Goal: Task Accomplishment & Management: Use online tool/utility

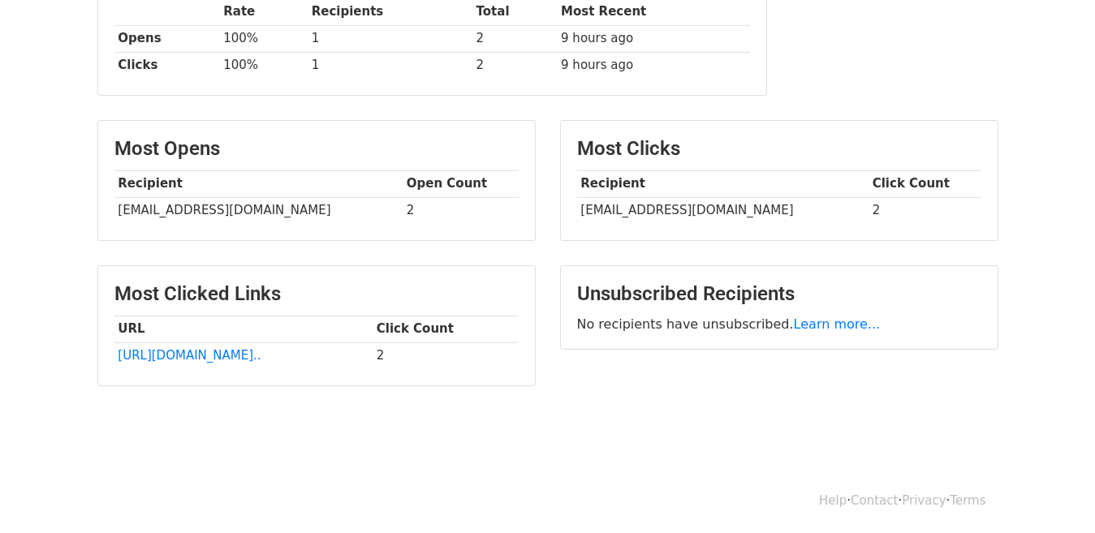
scroll to position [294, 0]
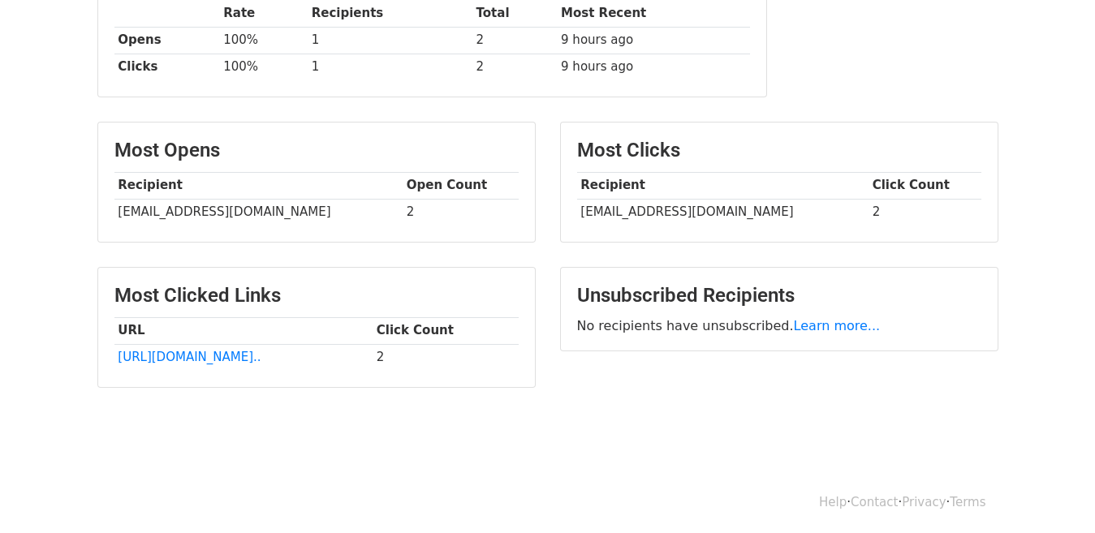
click at [383, 404] on body "MergeMail Campaigns Templates Reports Open Gmail Daily emails left: 49 Help van…" at bounding box center [547, 87] width 1095 height 763
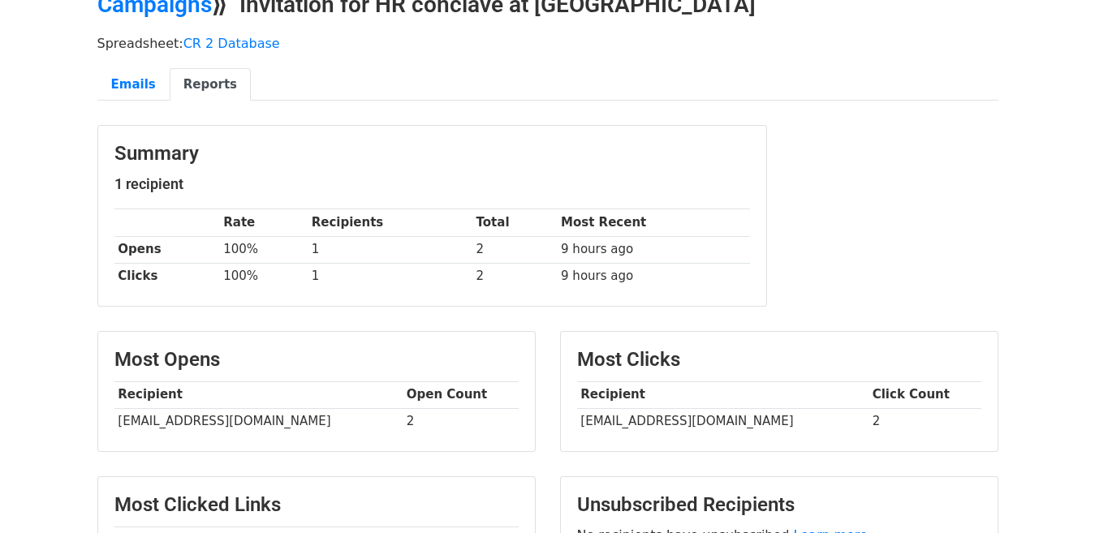
scroll to position [0, 0]
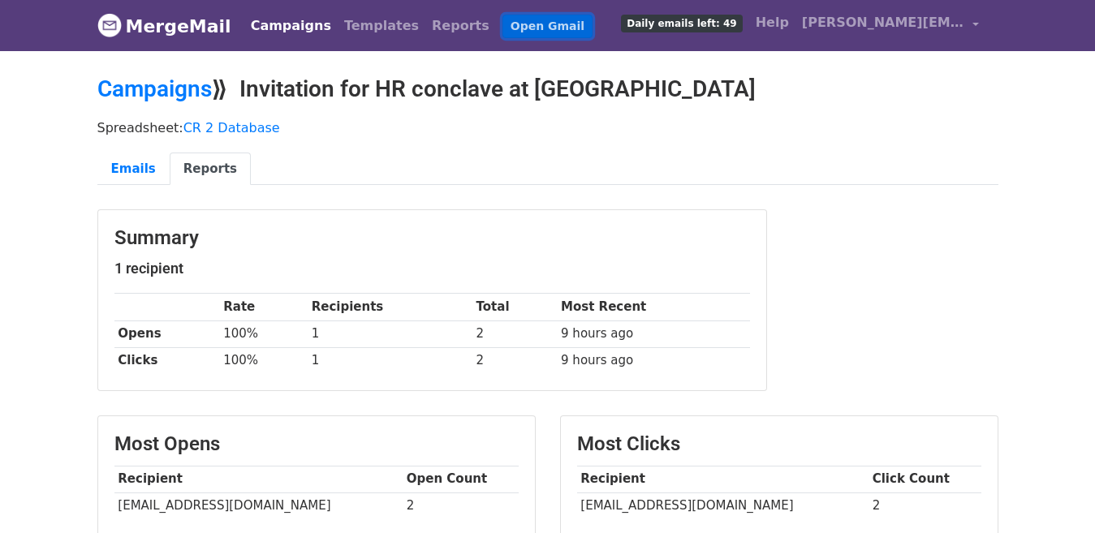
click at [502, 25] on link "Open Gmail" at bounding box center [547, 27] width 90 height 24
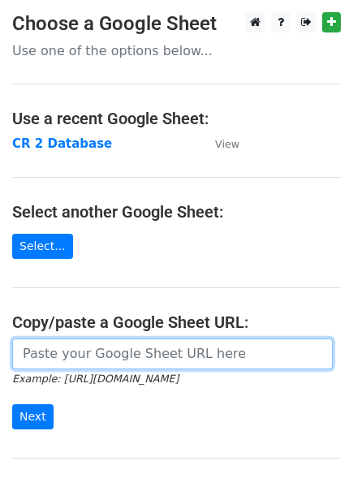
click at [119, 355] on input "url" at bounding box center [172, 353] width 321 height 31
paste input "https://docs.google.com/spreadsheets/d/1XUmxczVkByh4O7NM3syPlDKece_kEAhAJRpo-bY…"
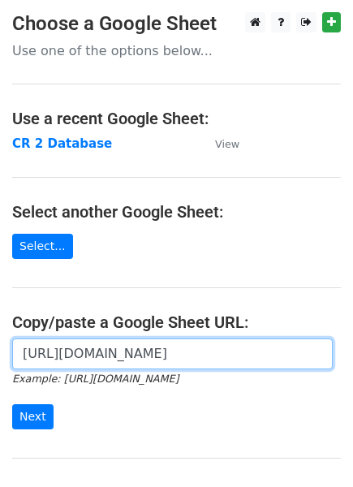
scroll to position [0, 476]
type input "https://docs.google.com/spreadsheets/d/1XUmxczVkByh4O7NM3syPlDKece_kEAhAJRpo-bY…"
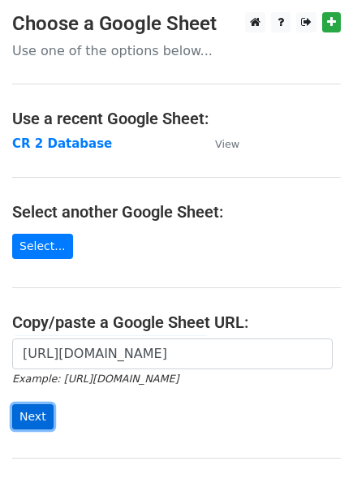
scroll to position [0, 0]
click at [26, 417] on input "Next" at bounding box center [32, 416] width 41 height 25
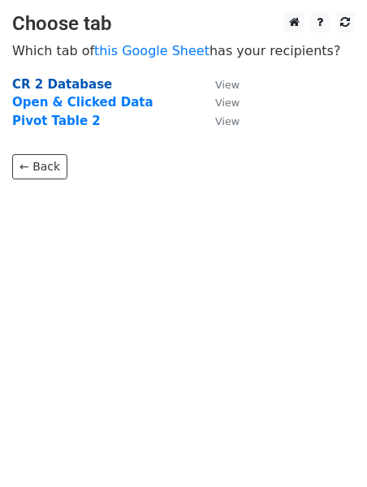
click at [57, 84] on strong "CR 2 Database" at bounding box center [62, 84] width 100 height 15
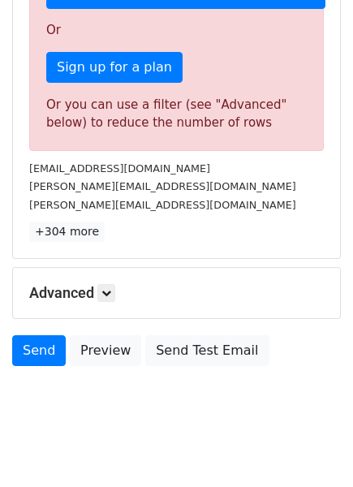
scroll to position [543, 0]
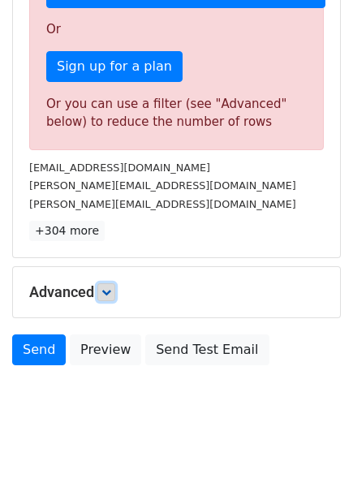
click at [105, 287] on icon at bounding box center [106, 292] width 10 height 10
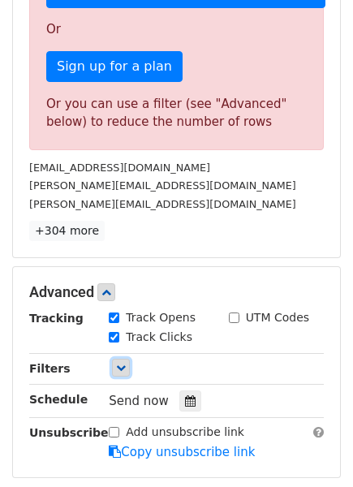
click at [123, 359] on link at bounding box center [121, 368] width 18 height 18
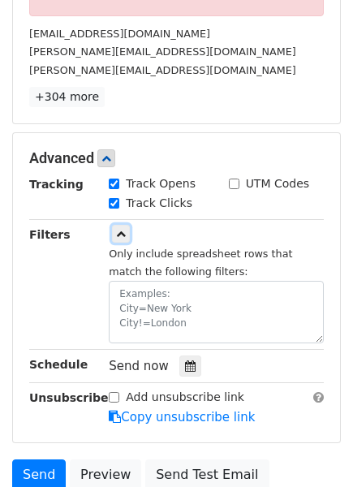
scroll to position [675, 0]
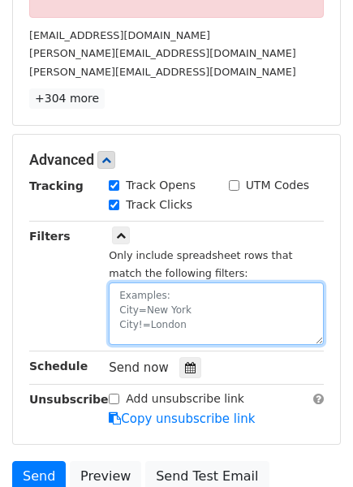
click at [145, 282] on textarea at bounding box center [216, 313] width 215 height 62
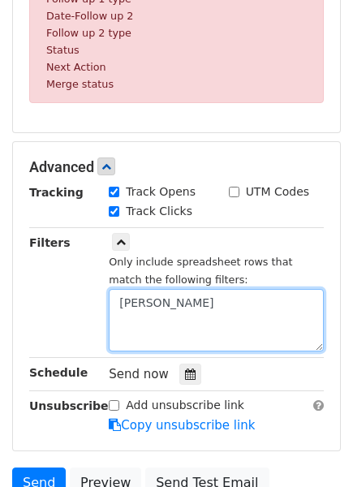
scroll to position [803, 0]
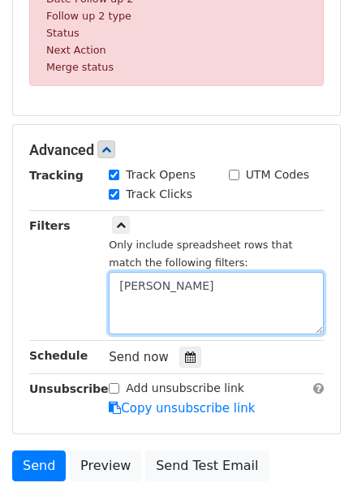
click at [177, 283] on textarea "Bhavesh" at bounding box center [216, 303] width 215 height 62
type textarea "B"
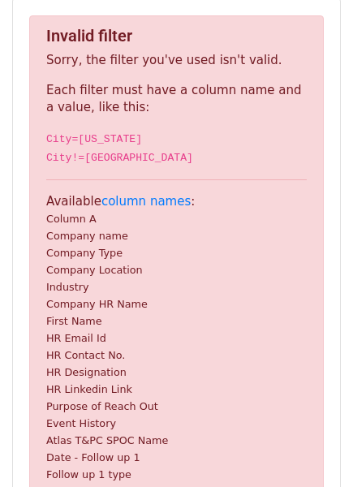
scroll to position [312, 0]
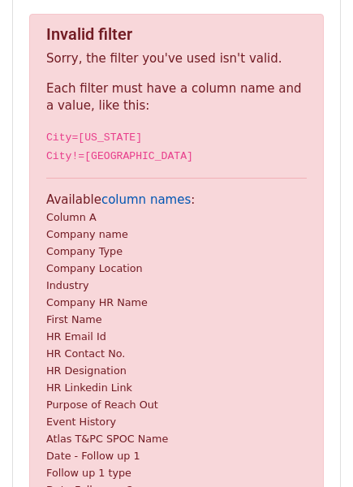
type textarea "HR email"
click at [135, 200] on link "column names" at bounding box center [145, 199] width 89 height 15
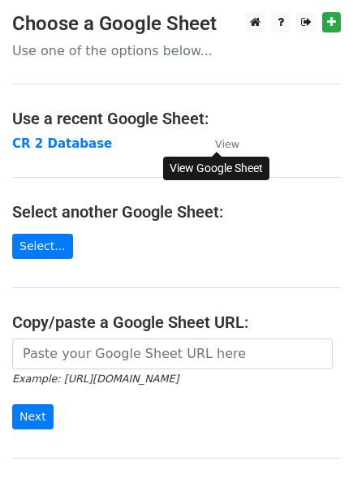
click at [231, 138] on small "View" at bounding box center [227, 144] width 24 height 12
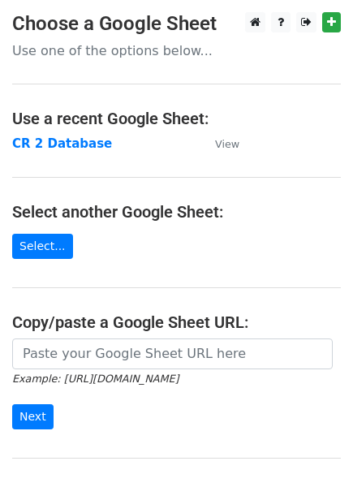
click at [133, 56] on p "Use one of the options below..." at bounding box center [176, 50] width 329 height 17
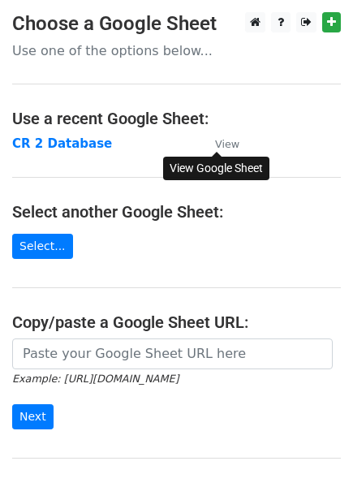
click at [218, 147] on small "View" at bounding box center [227, 144] width 24 height 12
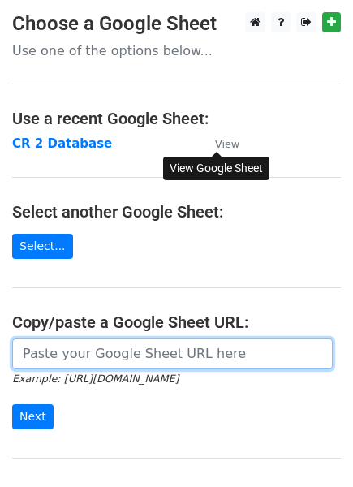
click at [73, 356] on input "url" at bounding box center [172, 353] width 321 height 31
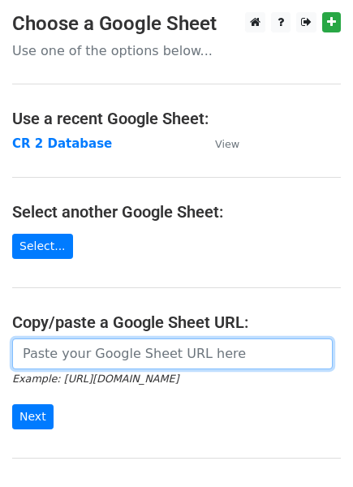
paste input "https://docs.google.com/spreadsheets/d/1XUmxczVkByh4O7NM3syPlDKece_kEAhAJRpo-bY…"
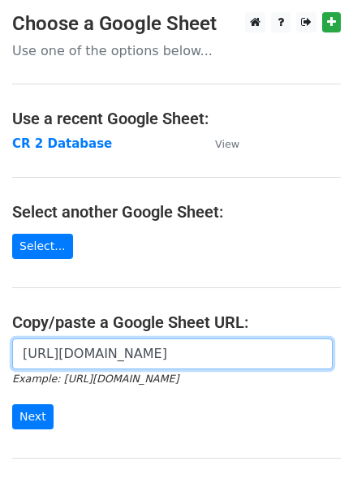
scroll to position [0, 476]
type input "https://docs.google.com/spreadsheets/d/1XUmxczVkByh4O7NM3syPlDKece_kEAhAJRpo-bY…"
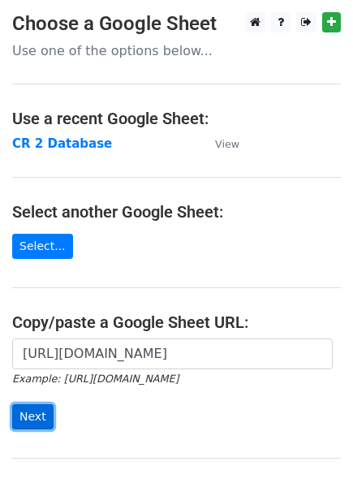
scroll to position [0, 0]
click at [39, 416] on input "Next" at bounding box center [32, 416] width 41 height 25
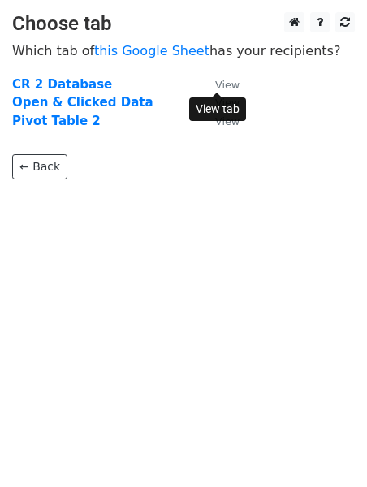
click at [229, 89] on small "View" at bounding box center [227, 85] width 24 height 12
click at [223, 84] on small "View" at bounding box center [227, 85] width 24 height 12
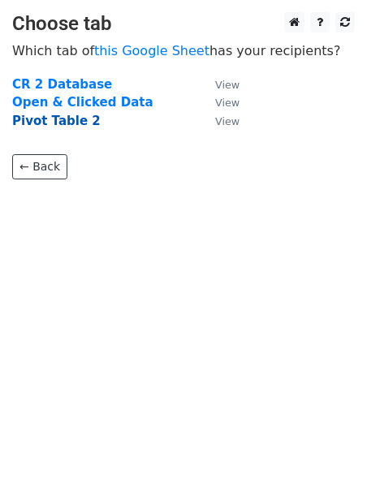
click at [70, 122] on strong "Pivot Table 2" at bounding box center [56, 121] width 88 height 15
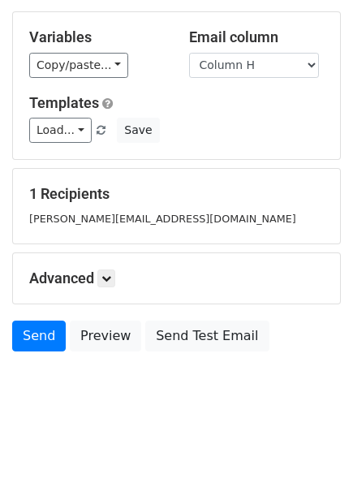
scroll to position [143, 0]
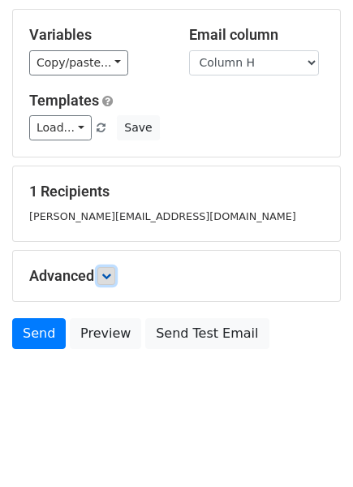
click at [111, 274] on icon at bounding box center [106, 276] width 10 height 10
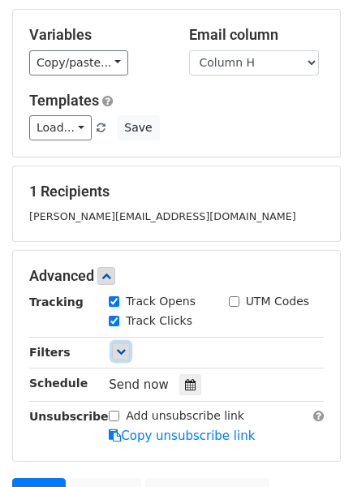
click at [121, 354] on icon at bounding box center [121, 352] width 10 height 10
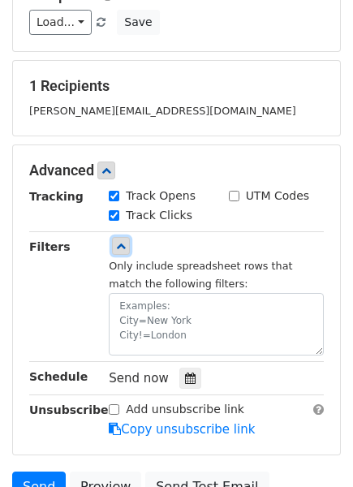
scroll to position [247, 0]
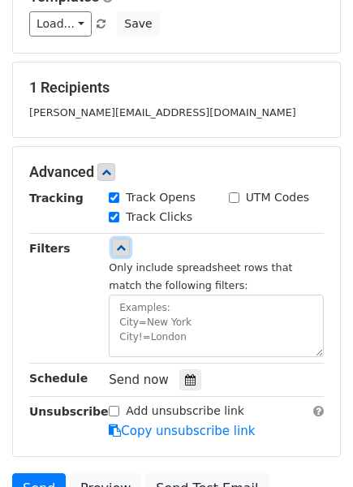
click at [120, 255] on link at bounding box center [121, 248] width 18 height 18
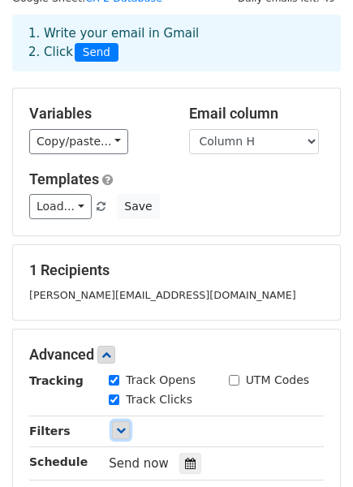
scroll to position [0, 0]
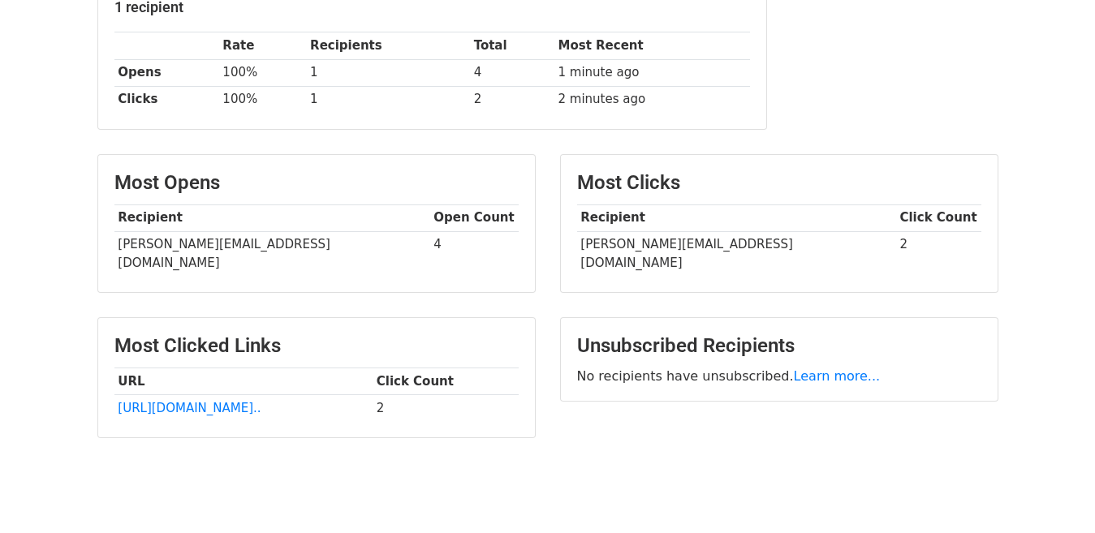
scroll to position [268, 0]
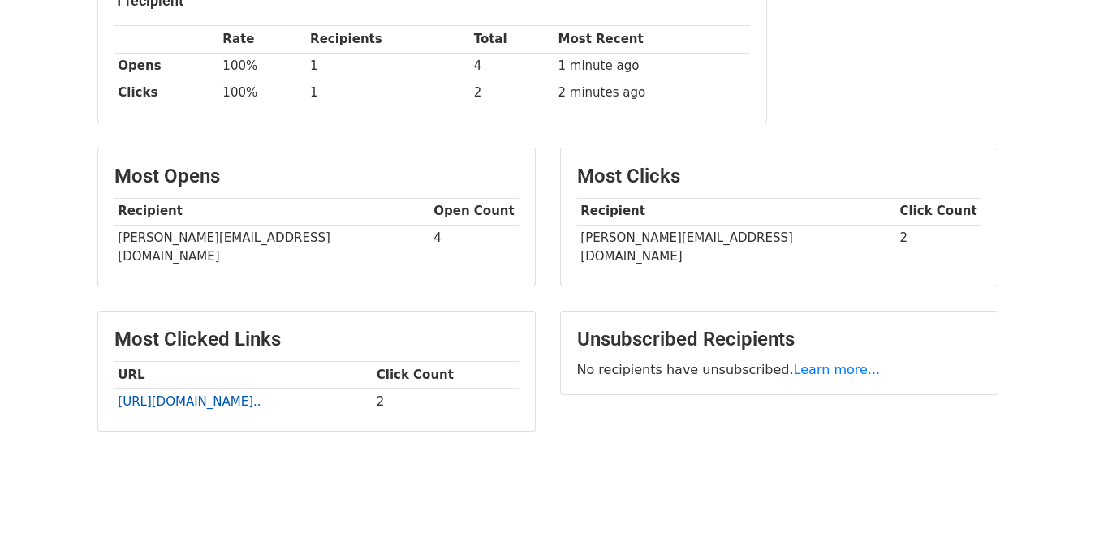
click at [225, 394] on link "http://www.avg.com/email-si..." at bounding box center [189, 401] width 143 height 15
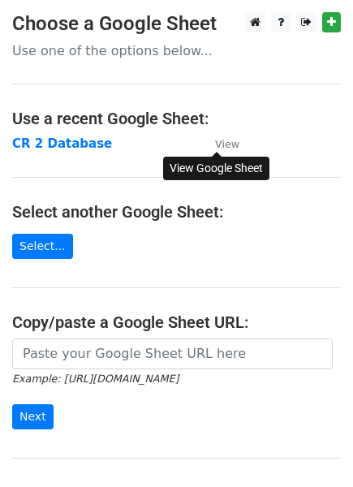
click at [224, 143] on small "View" at bounding box center [227, 144] width 24 height 12
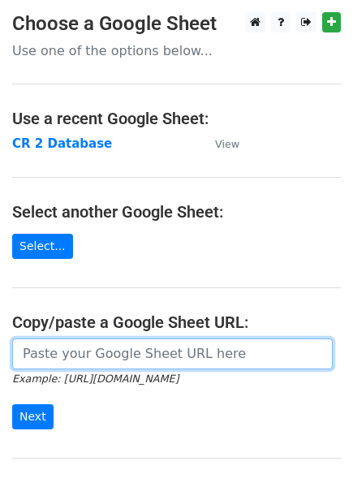
click at [132, 353] on input "url" at bounding box center [172, 353] width 321 height 31
paste input "Hi [Mr./Ms. Last Name], this is [Your Name] from the Placement Cell at [GEOGRAP…"
type input "Hi [Mr./Ms. Last Name], this is [Your Name] from the Placement Cell at [GEOGRAP…"
paste input "[URL][DOMAIN_NAME]"
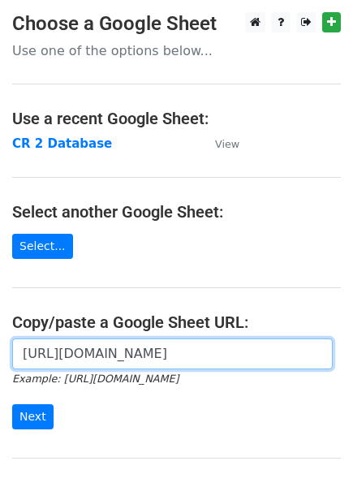
scroll to position [0, 476]
type input "[URL][DOMAIN_NAME]"
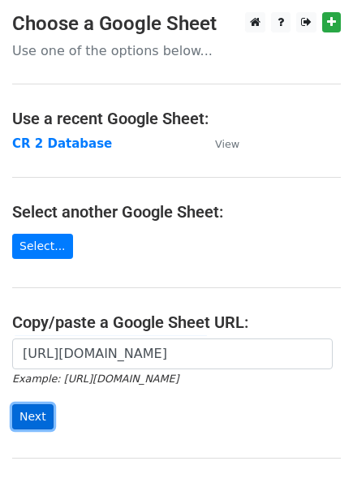
click at [31, 407] on input "Next" at bounding box center [32, 416] width 41 height 25
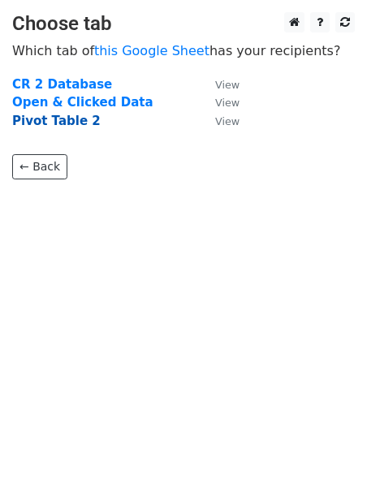
click at [44, 118] on strong "Pivot Table 2" at bounding box center [56, 121] width 88 height 15
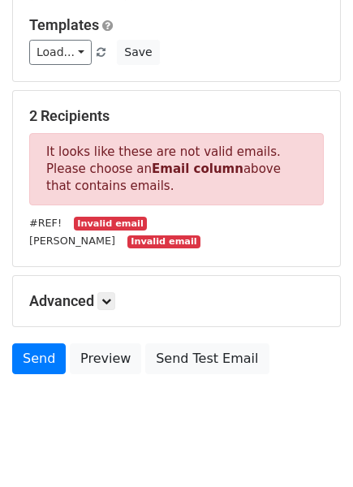
scroll to position [223, 0]
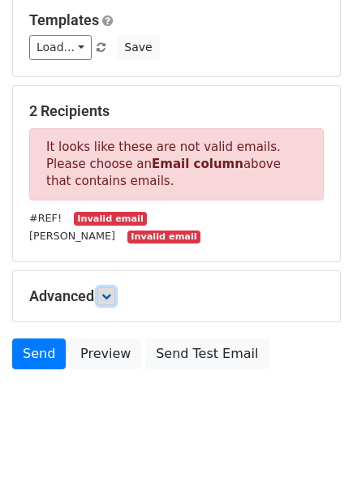
click at [109, 291] on icon at bounding box center [106, 296] width 10 height 10
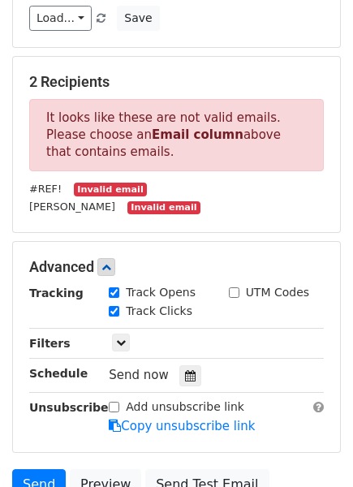
scroll to position [0, 0]
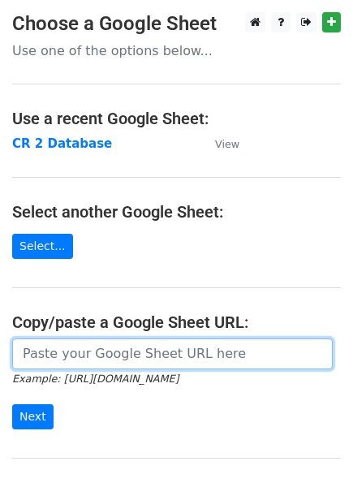
click at [110, 344] on input "url" at bounding box center [172, 353] width 321 height 31
paste input "[URL][DOMAIN_NAME]"
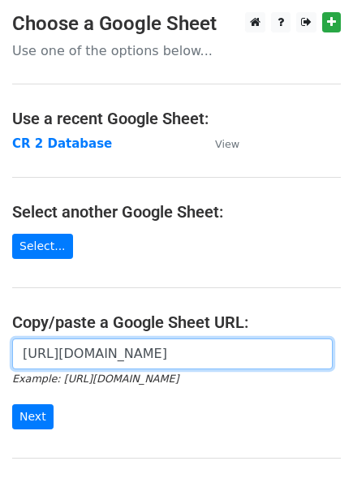
scroll to position [0, 476]
type input "[URL][DOMAIN_NAME]"
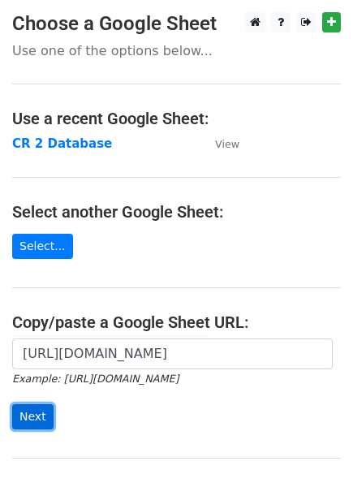
scroll to position [0, 0]
click at [35, 413] on input "Next" at bounding box center [32, 416] width 41 height 25
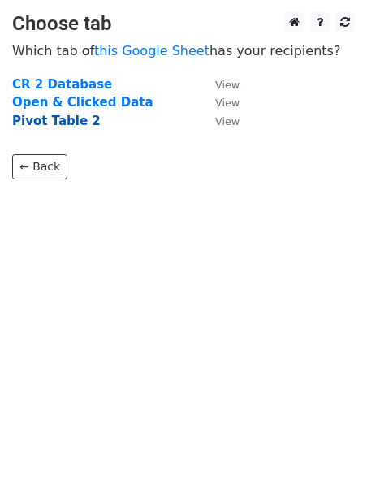
click at [52, 118] on strong "Pivot Table 2" at bounding box center [56, 121] width 88 height 15
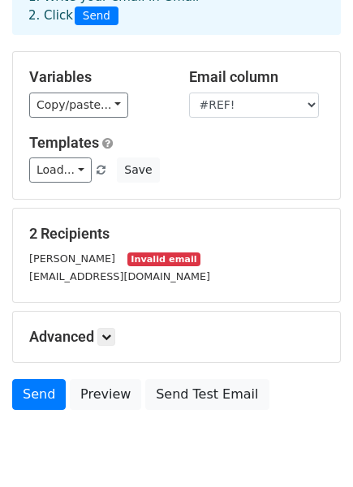
scroll to position [101, 0]
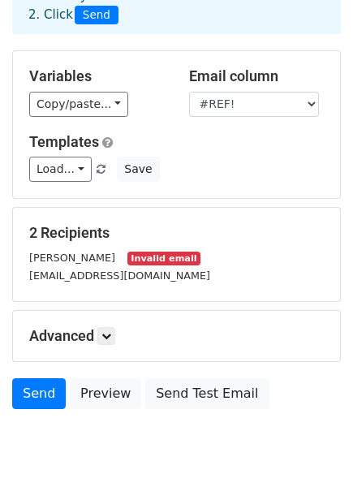
click at [92, 277] on small "[EMAIL_ADDRESS][DOMAIN_NAME]" at bounding box center [119, 275] width 181 height 12
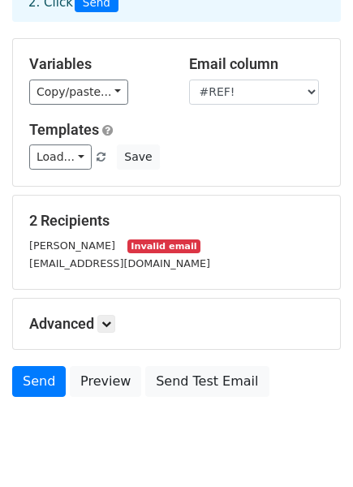
click at [125, 261] on small "[EMAIL_ADDRESS][DOMAIN_NAME]" at bounding box center [119, 263] width 181 height 12
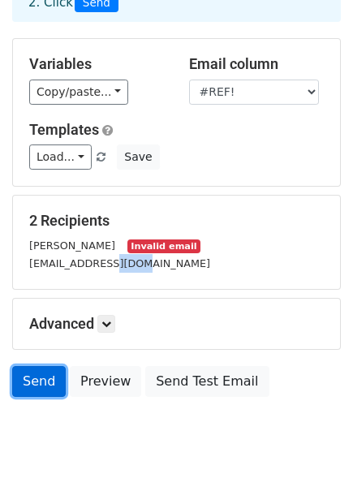
click at [41, 377] on link "Send" at bounding box center [39, 381] width 54 height 31
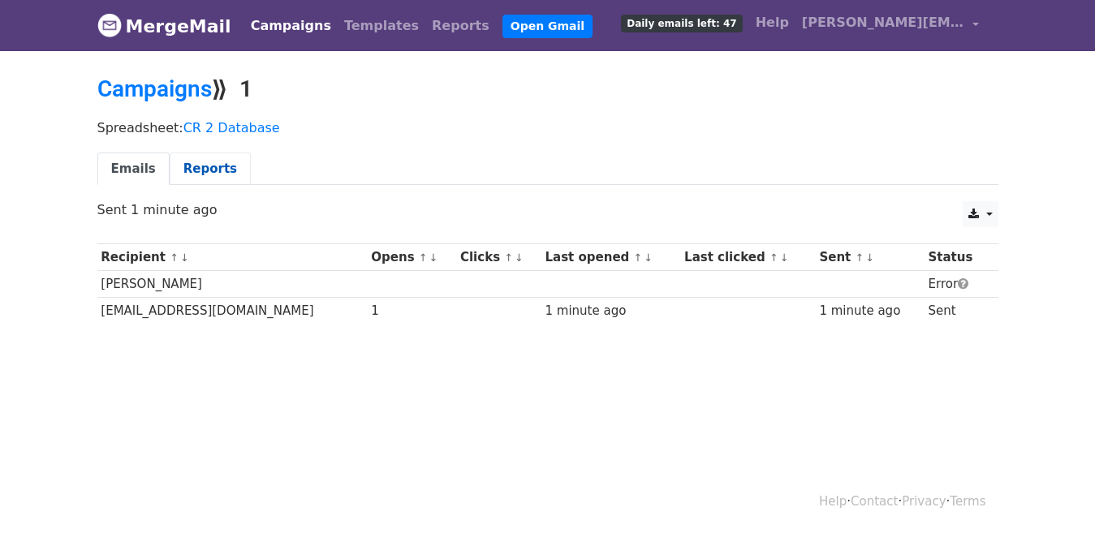
click at [197, 170] on link "Reports" at bounding box center [210, 169] width 81 height 33
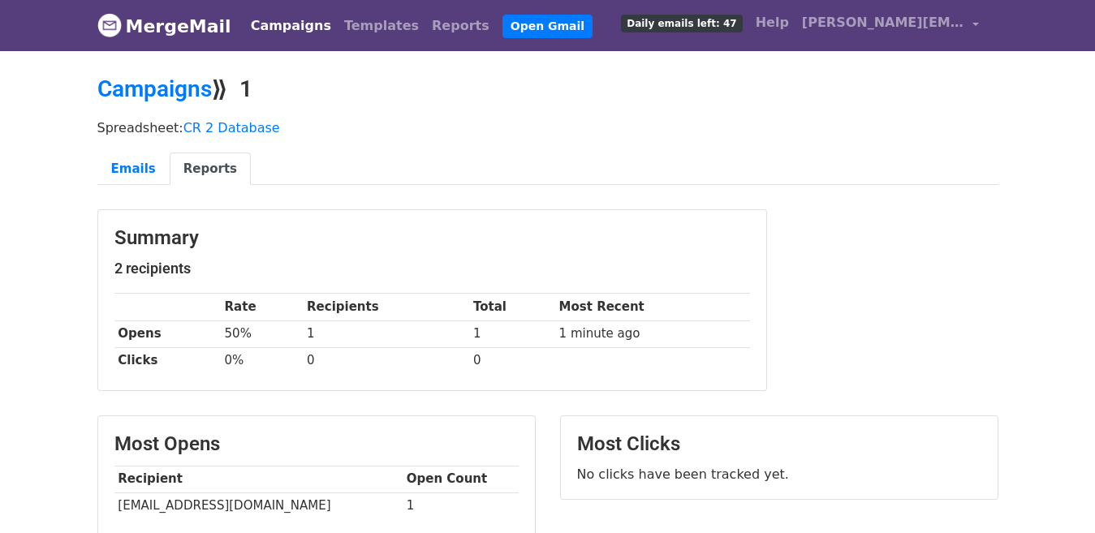
click at [312, 272] on h5 "2 recipients" at bounding box center [432, 269] width 636 height 18
